Goal: Task Accomplishment & Management: Manage account settings

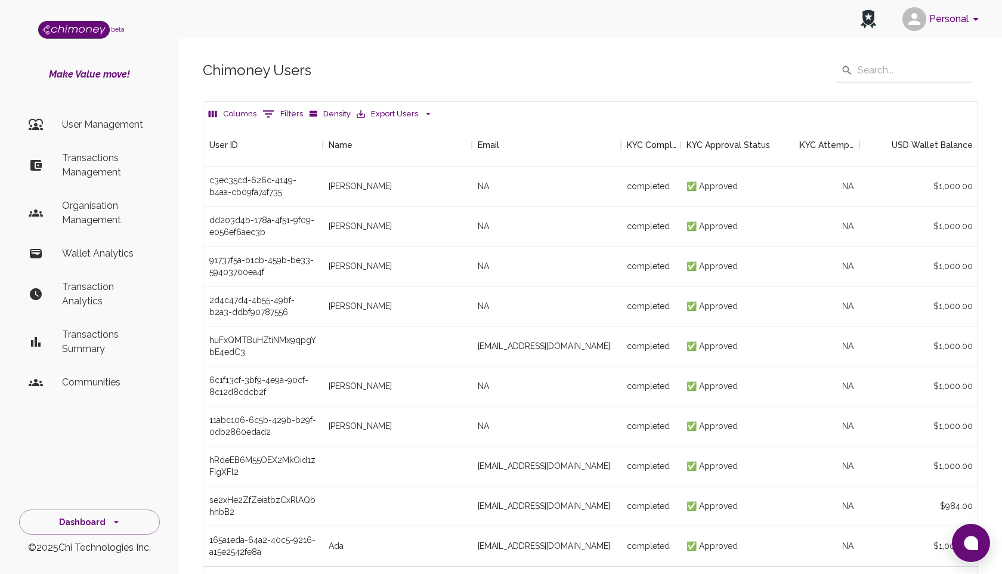
scroll to position [443, 774]
click at [871, 69] on input "text" at bounding box center [916, 70] width 116 height 24
type input "mahfuz"
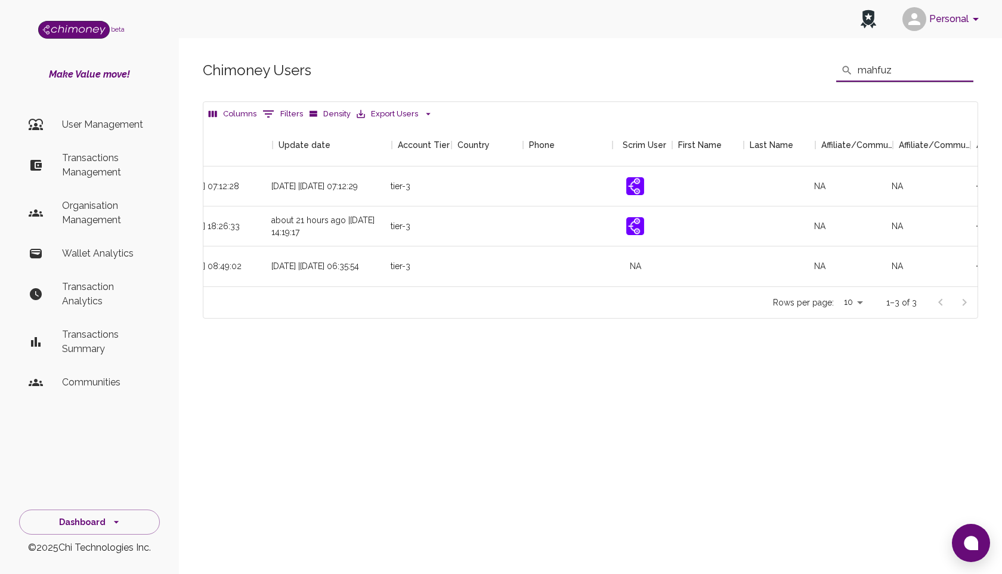
scroll to position [0, 1266]
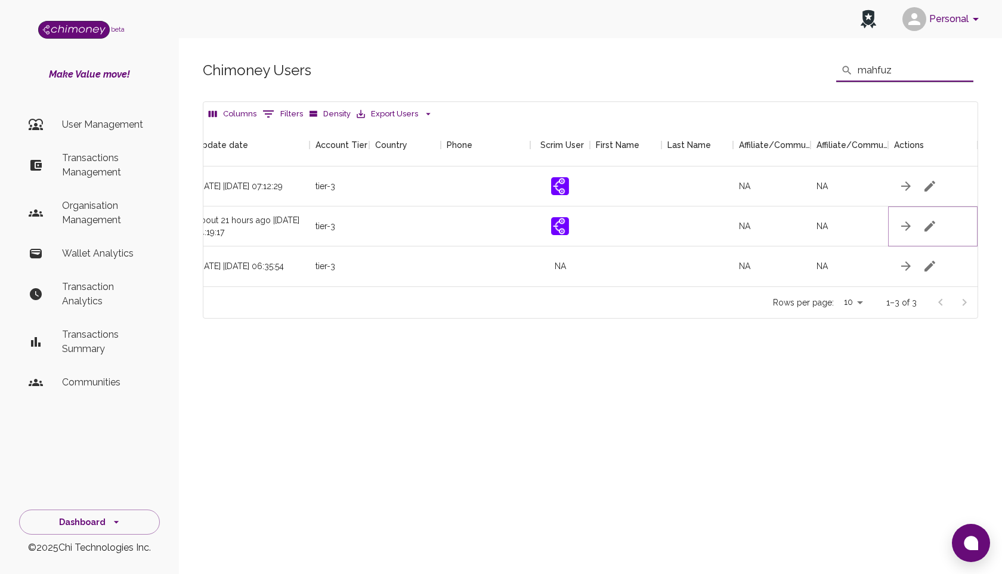
click at [936, 224] on icon "button" at bounding box center [930, 226] width 14 height 14
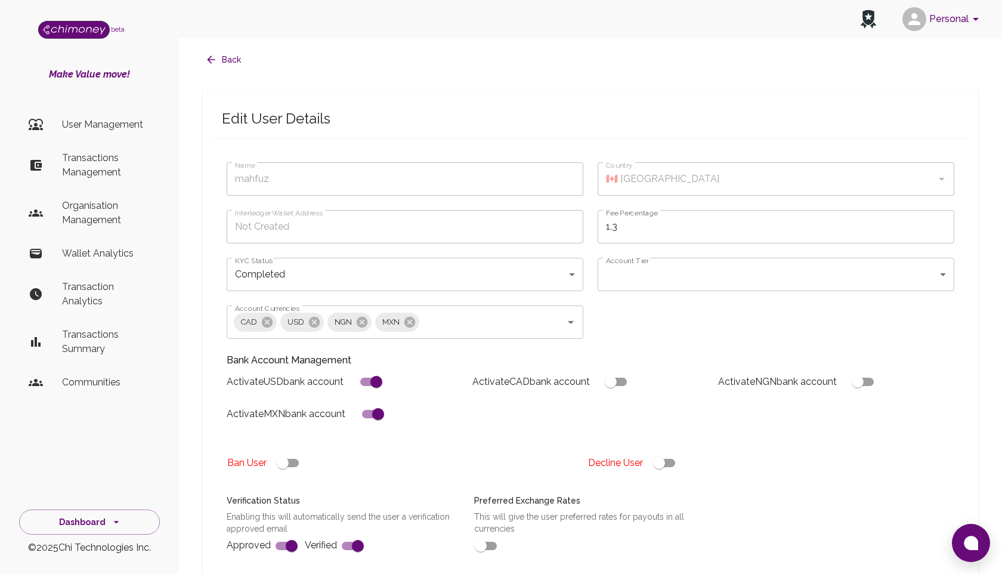
type input "mahfuz"
type input "completed"
type input "tier-3"
checkbox input "true"
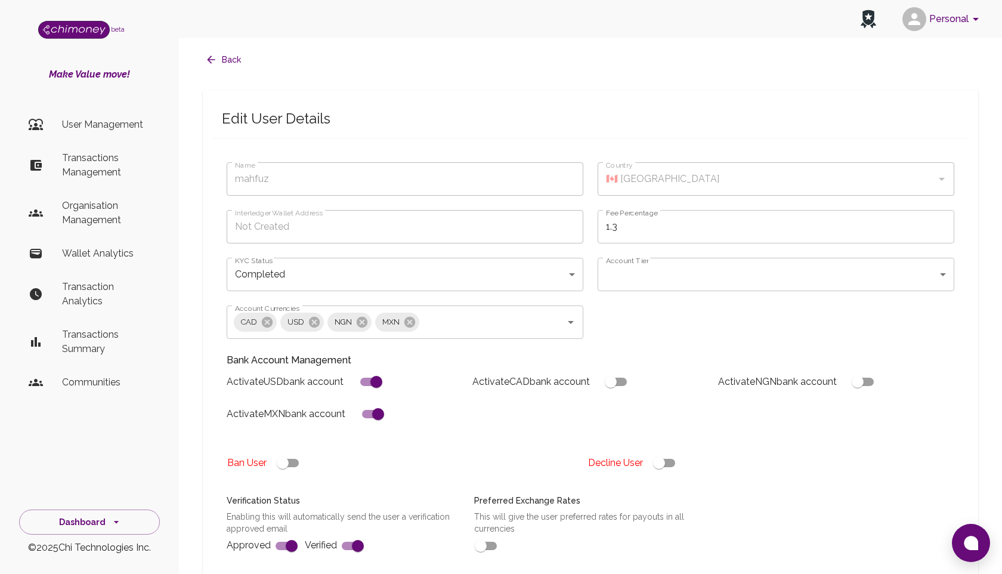
checkbox input "true"
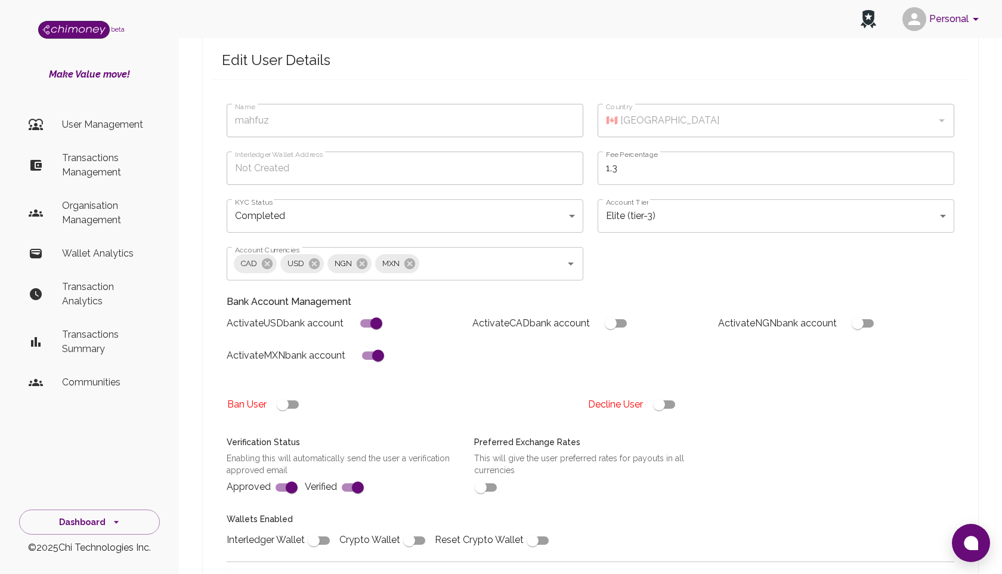
scroll to position [184, 0]
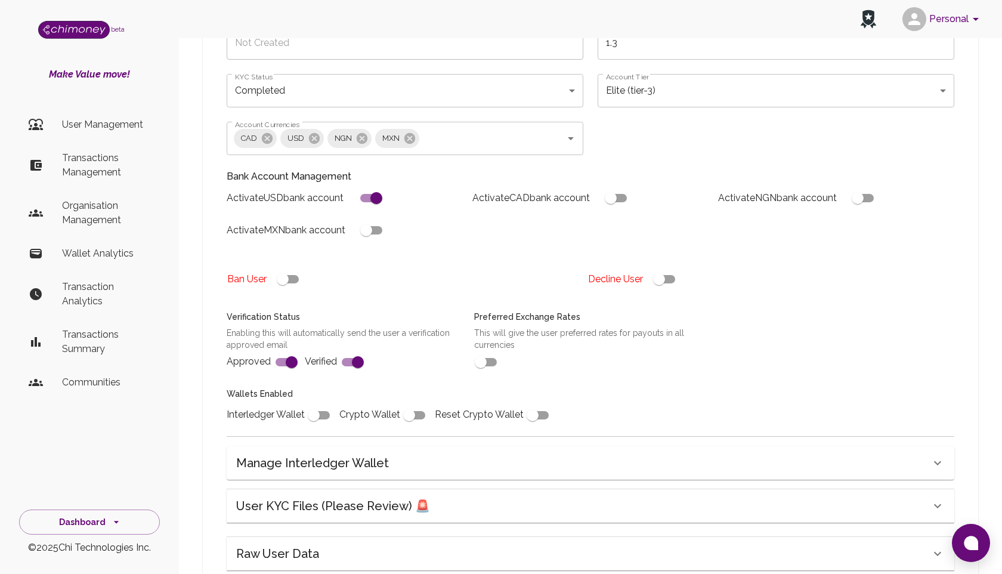
click at [379, 226] on input "checkbox" at bounding box center [366, 230] width 68 height 23
checkbox input "true"
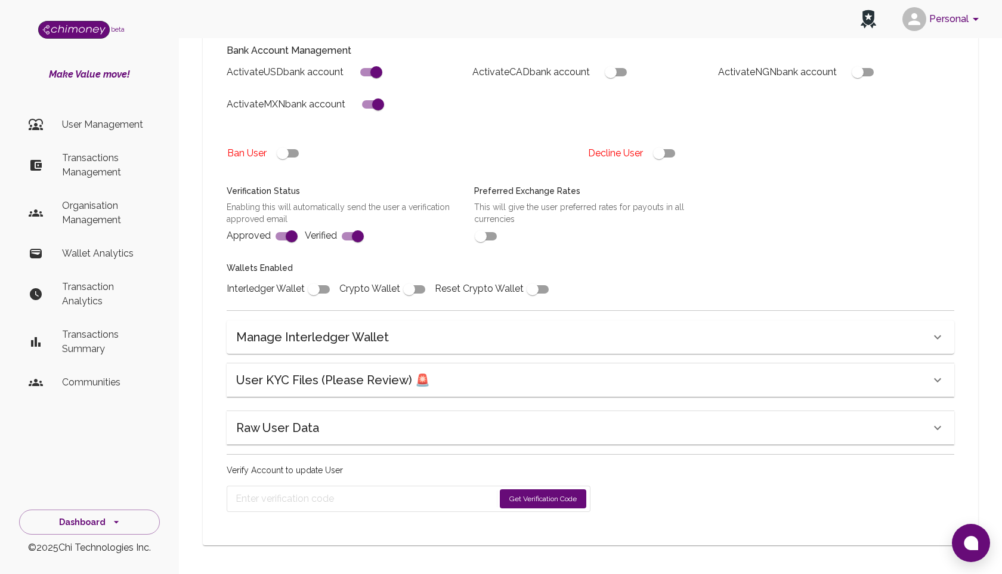
click at [532, 495] on button "Get Verification Code" at bounding box center [543, 498] width 87 height 19
click at [441, 146] on div "Ban User" at bounding box center [402, 153] width 351 height 23
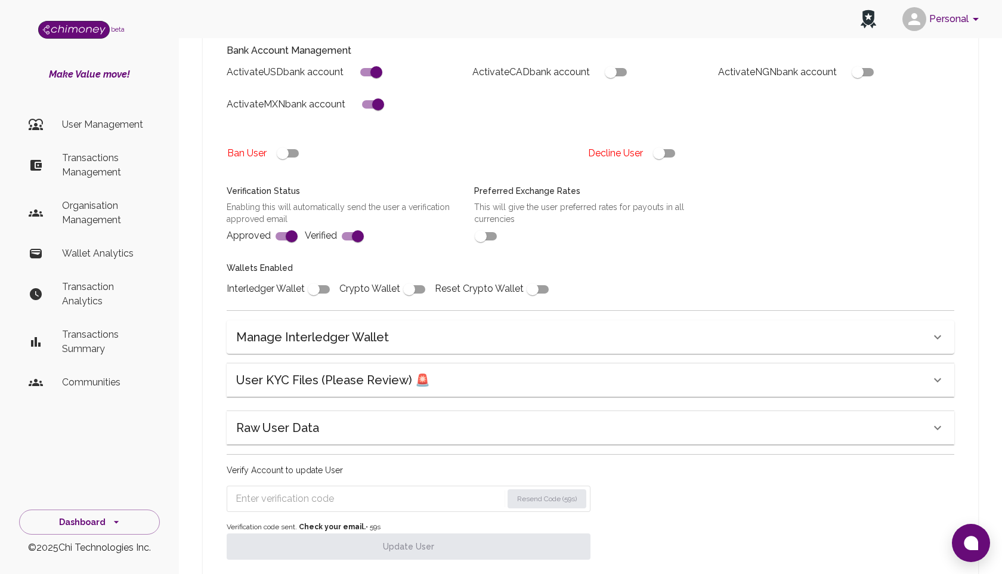
click at [277, 497] on input "Enter verification code" at bounding box center [369, 498] width 267 height 19
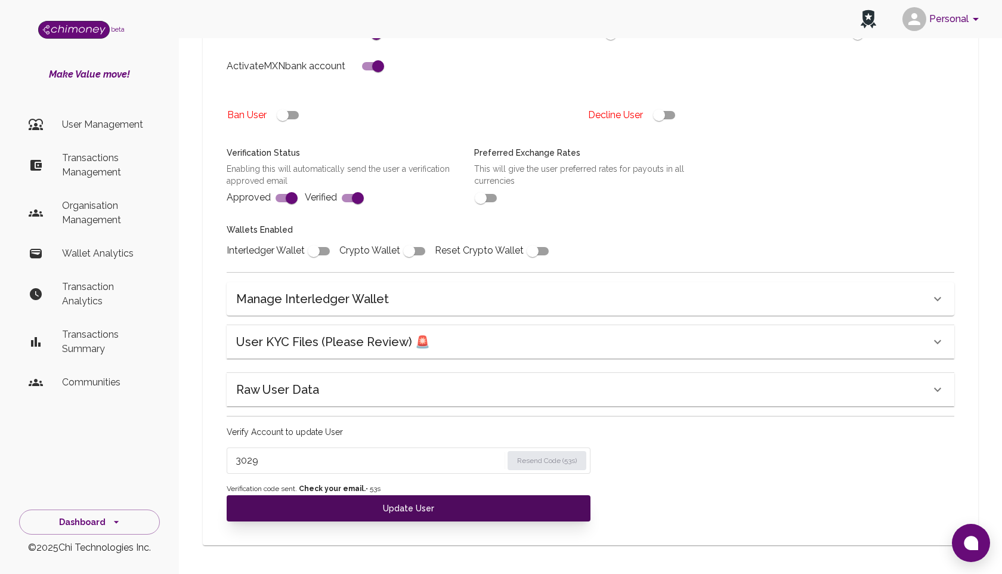
type input "3029"
click at [383, 507] on button "Update User" at bounding box center [409, 508] width 364 height 26
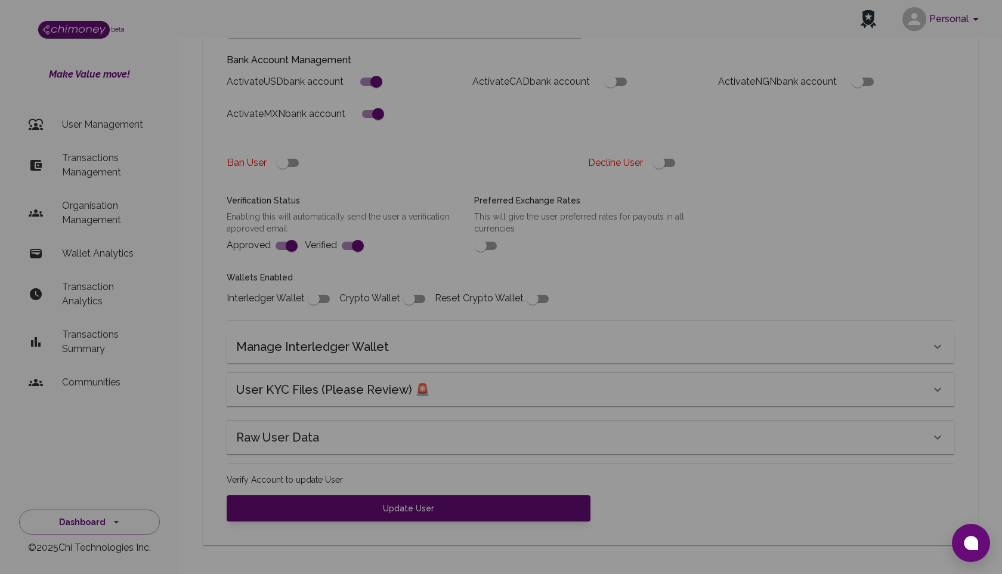
scroll to position [300, 0]
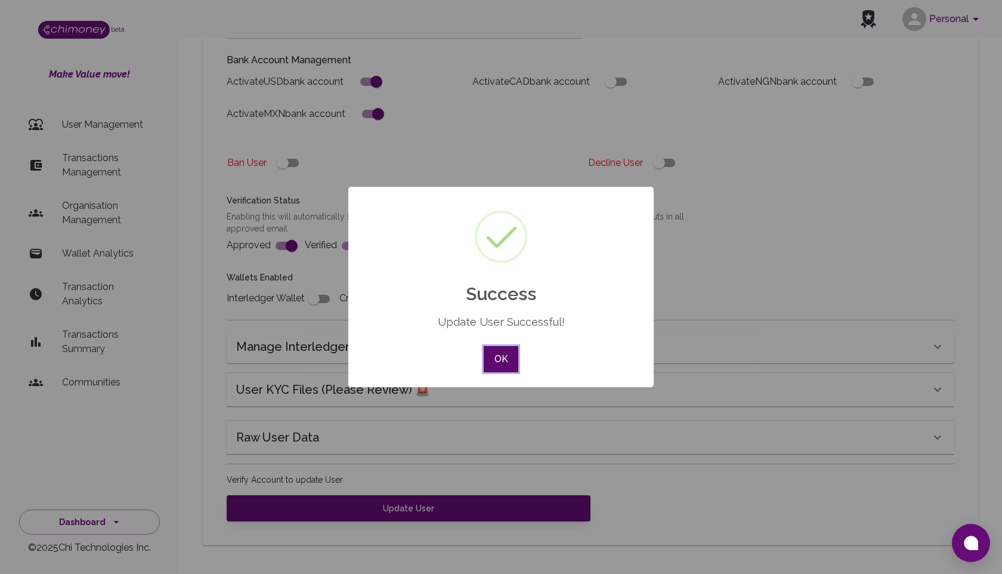
click at [499, 363] on button "OK" at bounding box center [501, 359] width 35 height 26
